Goal: Information Seeking & Learning: Learn about a topic

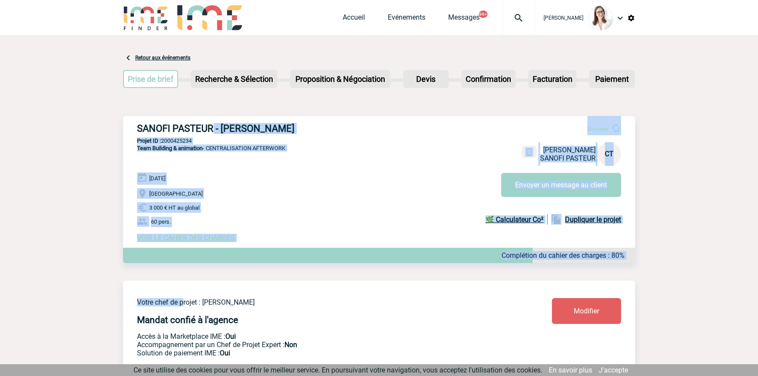
drag, startPoint x: 184, startPoint y: 282, endPoint x: 204, endPoint y: 236, distance: 50.0
click at [207, 166] on p "Team Building & animation - CENTRALISATION AFTERWORK" at bounding box center [204, 158] width 162 height 28
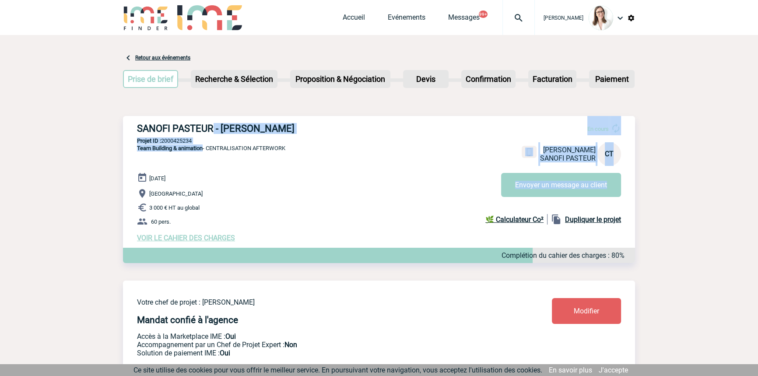
click at [203, 167] on p "Team Building & animation - CENTRALISATION AFTERWORK" at bounding box center [204, 158] width 162 height 28
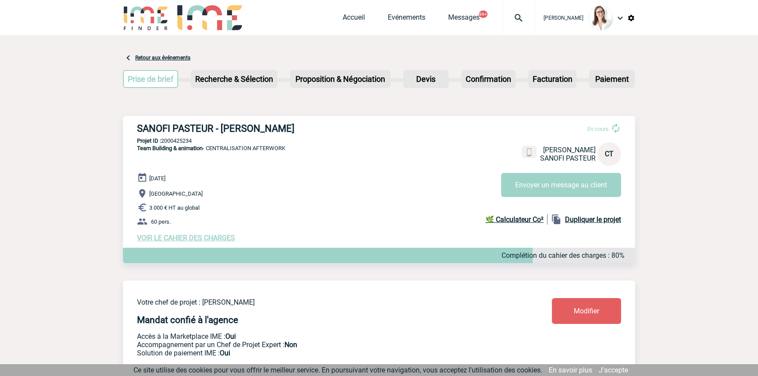
click at [207, 151] on span "Team Building & animation - CENTRALISATION AFTERWORK" at bounding box center [211, 148] width 148 height 7
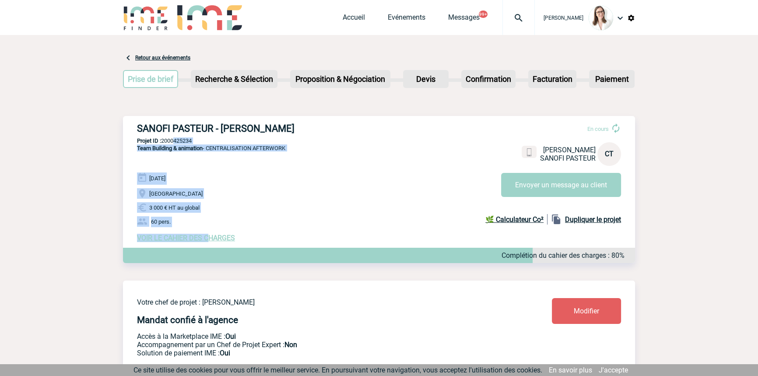
drag, startPoint x: 173, startPoint y: 160, endPoint x: 218, endPoint y: 255, distance: 105.9
click at [218, 249] on div "SANOFI PASTEUR - [PERSON_NAME] En cours [PERSON_NAME] SANOFI PASTEUR CT Envoyer…" at bounding box center [379, 182] width 512 height 133
click at [234, 218] on div "[DATE] [GEOGRAPHIC_DATA] 3 000 € HT au global 60 pers. VOIR LE CAHIER DES CHARG…" at bounding box center [386, 208] width 498 height 70
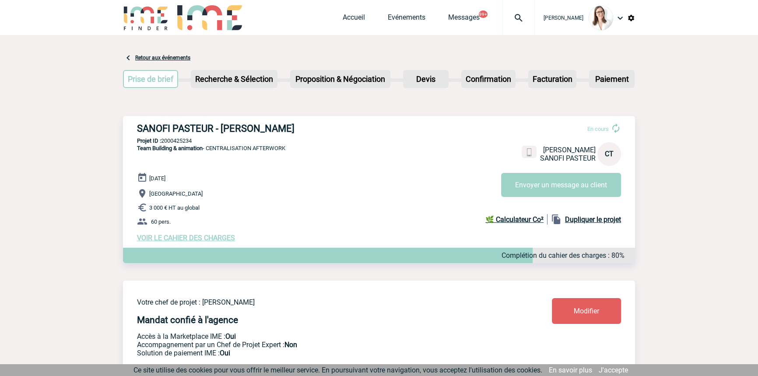
drag, startPoint x: 309, startPoint y: 306, endPoint x: 304, endPoint y: 313, distance: 8.3
click at [305, 306] on p "Votre chef de projet : [PERSON_NAME]" at bounding box center [318, 302] width 363 height 8
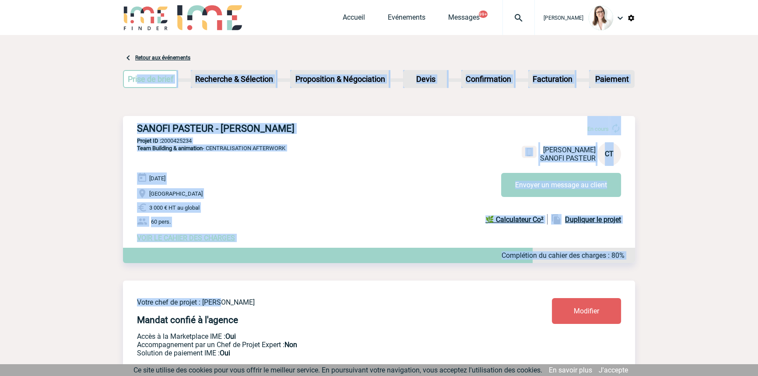
drag, startPoint x: 194, startPoint y: 228, endPoint x: 238, endPoint y: 279, distance: 68.0
click at [300, 199] on p "[GEOGRAPHIC_DATA]" at bounding box center [386, 193] width 498 height 11
click at [299, 199] on p "[GEOGRAPHIC_DATA]" at bounding box center [386, 193] width 498 height 11
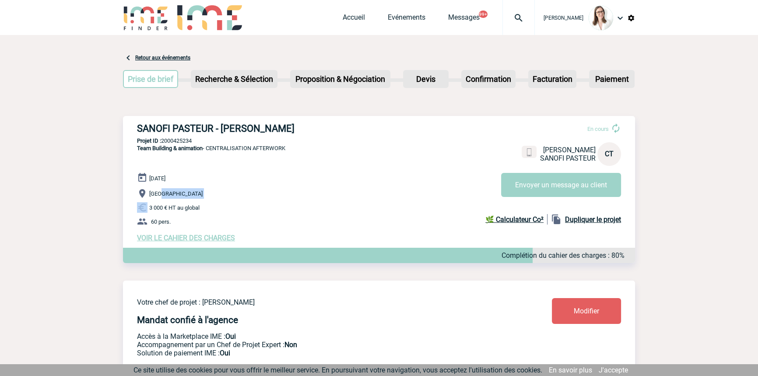
click at [299, 199] on p "[GEOGRAPHIC_DATA]" at bounding box center [386, 193] width 498 height 11
